Goal: Task Accomplishment & Management: Use online tool/utility

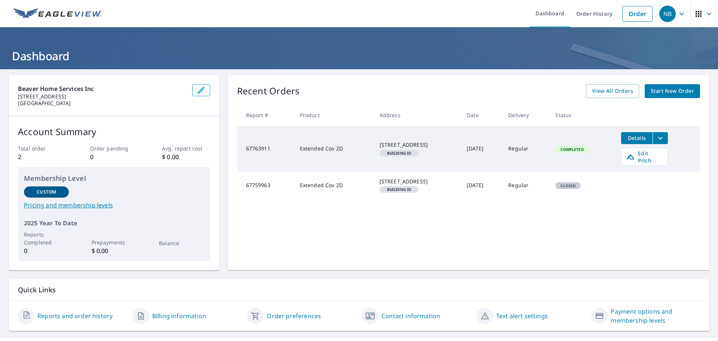
click at [482, 232] on div "Recent Orders View All Orders Start New Order Report # Product Address Date Del…" at bounding box center [468, 172] width 481 height 195
click at [662, 138] on icon "filesDropdownBtn-67763911" at bounding box center [660, 138] width 4 height 3
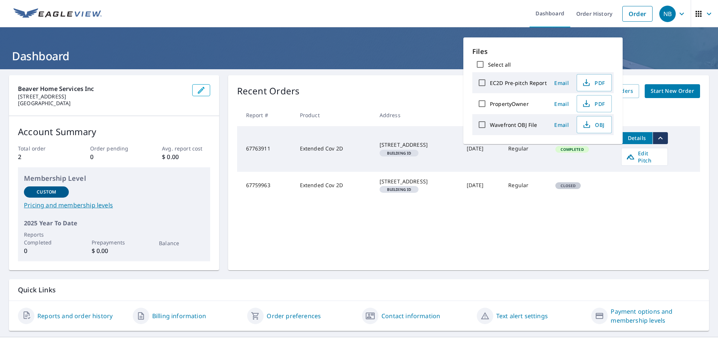
click at [659, 179] on tr "67759963 Extended Cov 2D [STREET_ADDRESS] Building ID [DATE] Regular Closed" at bounding box center [468, 185] width 463 height 27
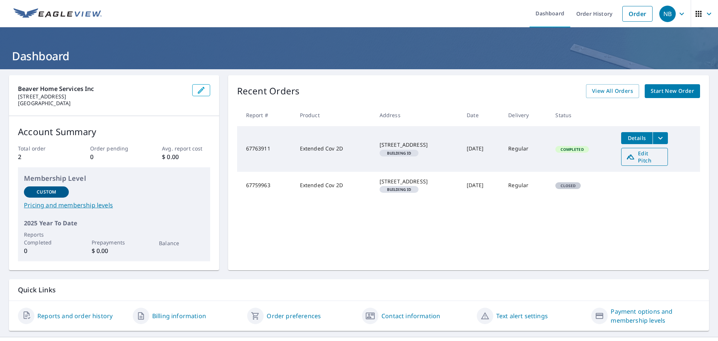
click at [656, 156] on span "Edit Pitch" at bounding box center [644, 157] width 37 height 14
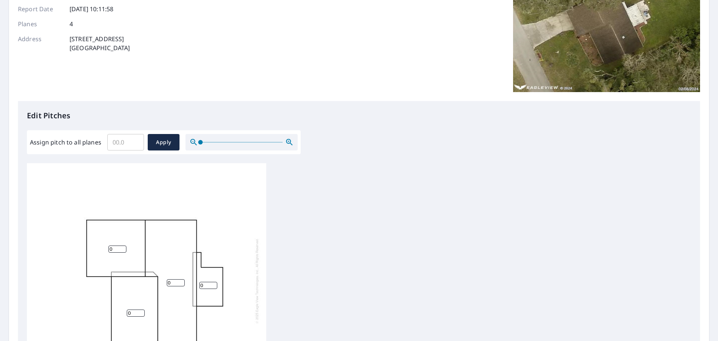
scroll to position [199, 0]
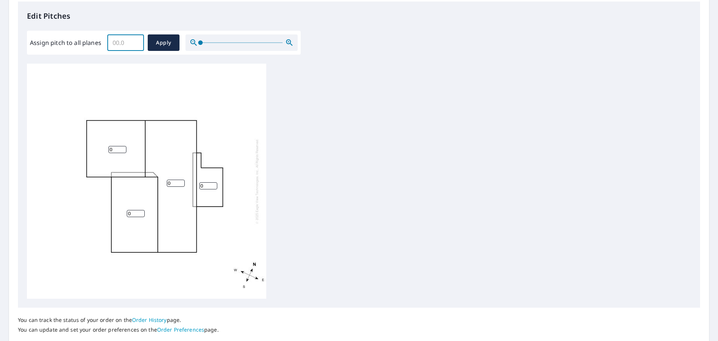
click at [127, 46] on input "Assign pitch to all planes" at bounding box center [125, 42] width 37 height 21
type input "2"
click at [166, 43] on span "Apply" at bounding box center [164, 42] width 20 height 9
type input "2"
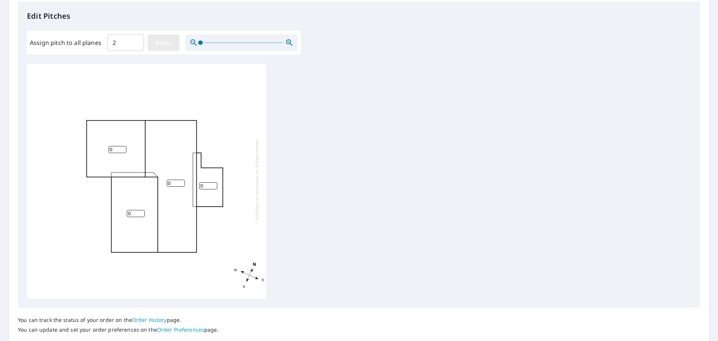
type input "2"
click at [342, 114] on div "2 2 2 2" at bounding box center [359, 181] width 664 height 235
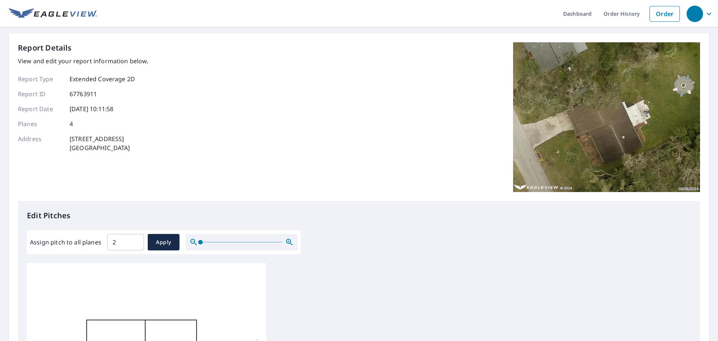
scroll to position [251, 0]
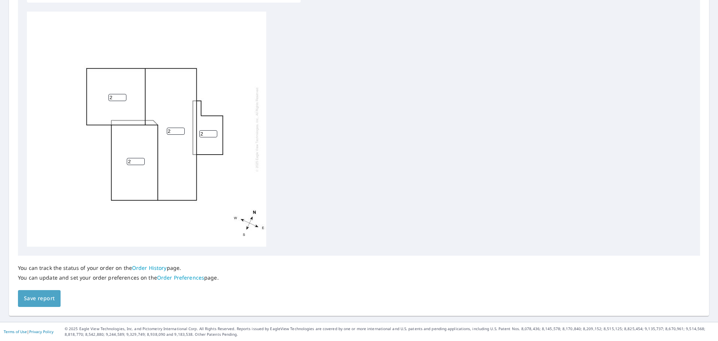
click at [47, 301] on span "Save report" at bounding box center [39, 298] width 31 height 9
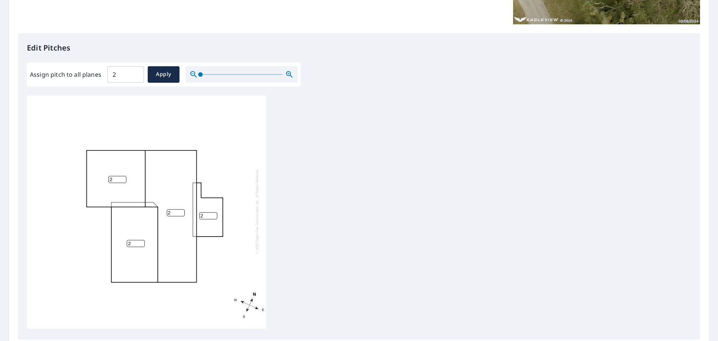
scroll to position [278, 0]
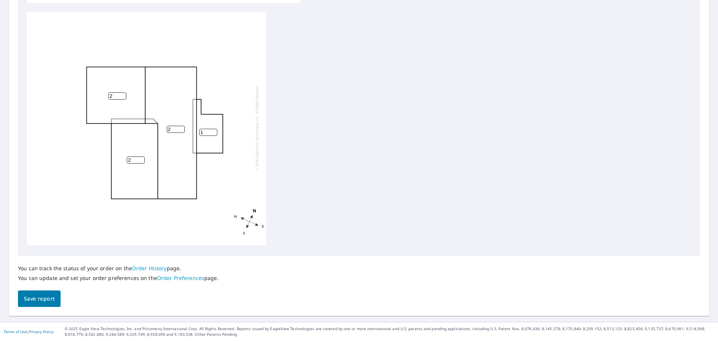
click at [213, 129] on input "1" at bounding box center [208, 132] width 18 height 7
type input "0"
click at [212, 129] on input "0" at bounding box center [208, 132] width 18 height 7
click at [361, 149] on div "2 2 2 0" at bounding box center [359, 129] width 664 height 235
click at [47, 297] on span "Save report" at bounding box center [39, 298] width 31 height 9
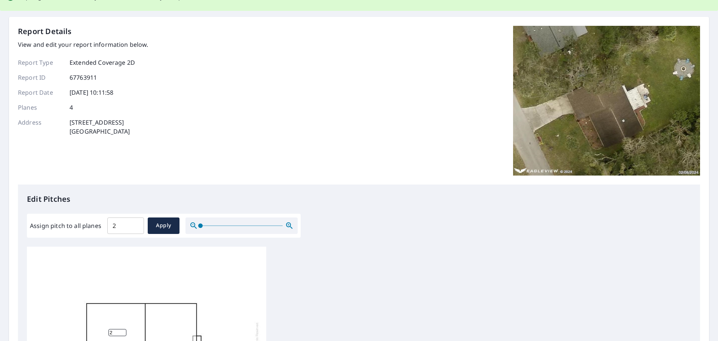
scroll to position [0, 0]
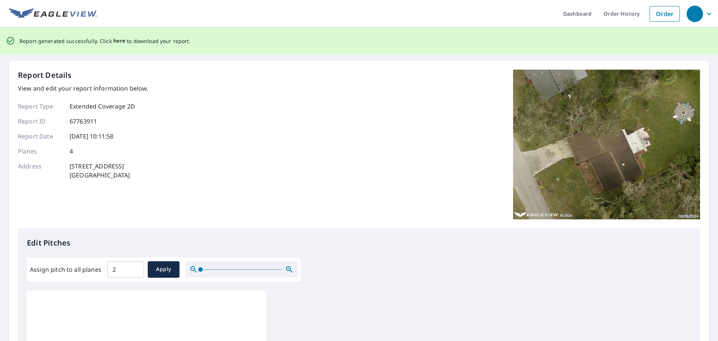
click at [121, 41] on span "here" at bounding box center [119, 40] width 12 height 9
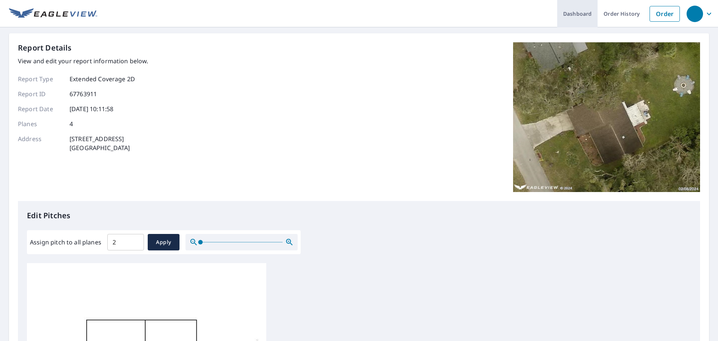
click at [579, 21] on link "Dashboard" at bounding box center [577, 13] width 40 height 27
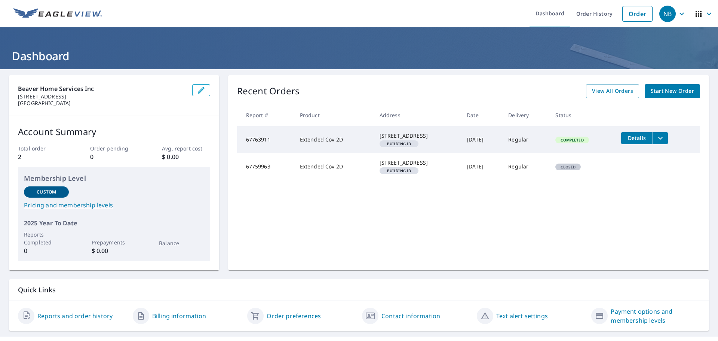
click at [662, 140] on icon "filesDropdownBtn-67763911" at bounding box center [660, 138] width 9 height 9
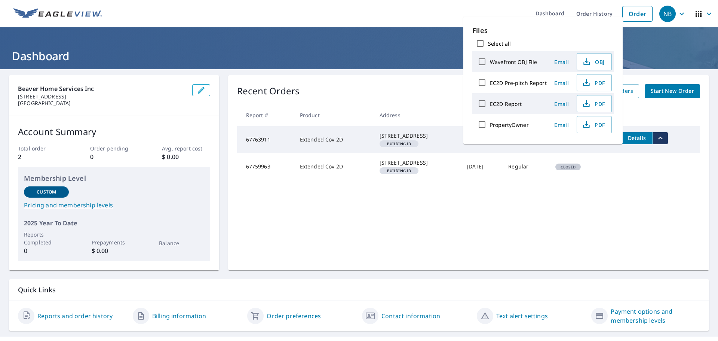
click at [479, 40] on input "Select all" at bounding box center [480, 44] width 16 height 16
checkbox input "true"
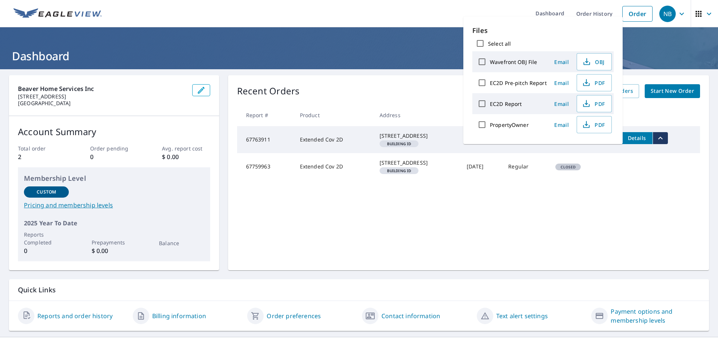
checkbox input "true"
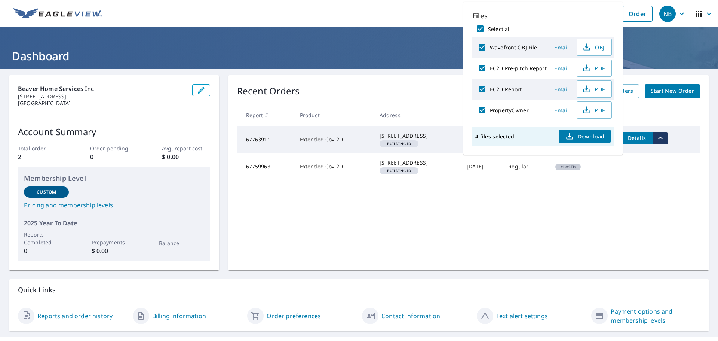
click at [576, 134] on span "Download" at bounding box center [585, 136] width 40 height 9
